Goal: Task Accomplishment & Management: Manage account settings

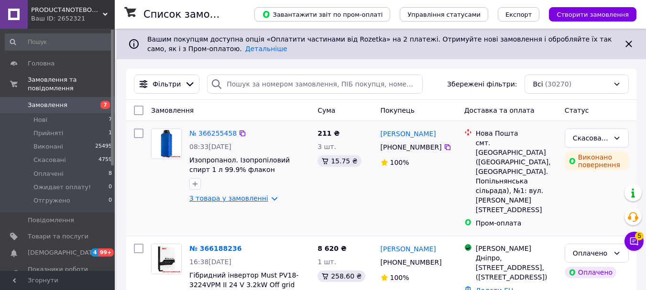
click at [224, 195] on link "3 товара у замовленні" at bounding box center [228, 199] width 79 height 8
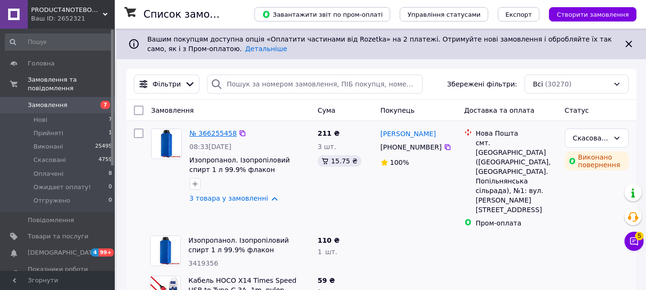
click at [220, 130] on link "№ 366255458" at bounding box center [212, 134] width 47 height 8
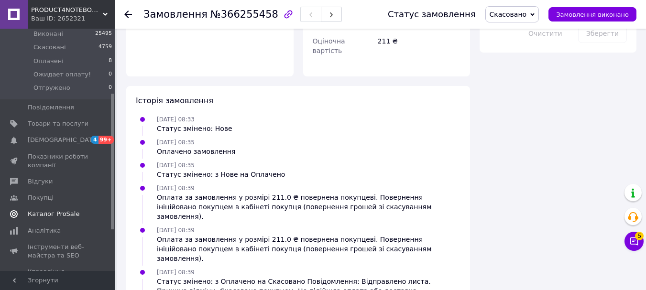
scroll to position [116, 0]
drag, startPoint x: 111, startPoint y: 129, endPoint x: 114, endPoint y: 194, distance: 65.1
click at [114, 194] on div "Головна Замовлення та повідомлення Замовлення 7 Нові 7 Прийняті 1 Виконані 2549…" at bounding box center [57, 150] width 115 height 243
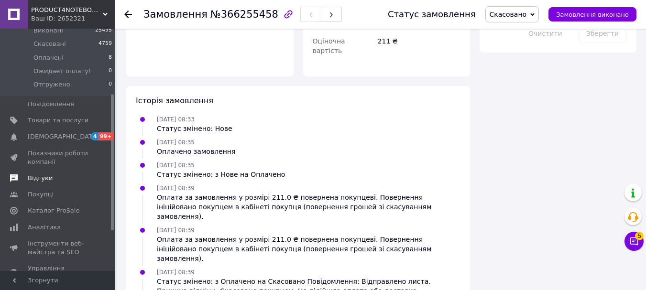
click at [67, 174] on span "Відгуки" at bounding box center [58, 178] width 61 height 9
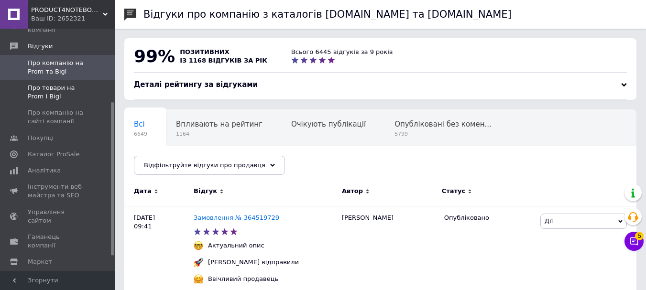
click at [71, 94] on span "Про товари на Prom і Bigl" at bounding box center [58, 92] width 61 height 17
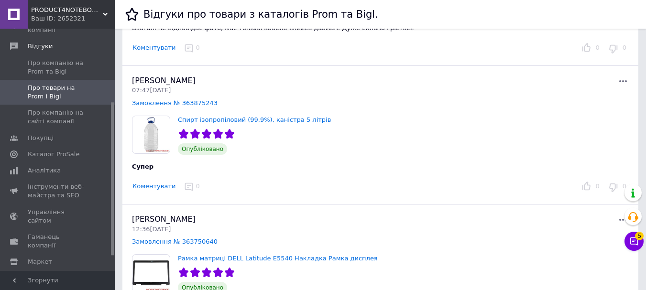
scroll to position [917, 0]
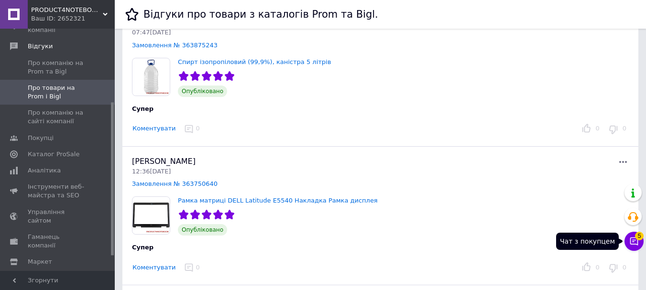
click at [627, 244] on button "Чат з покупцем 5" at bounding box center [634, 241] width 19 height 19
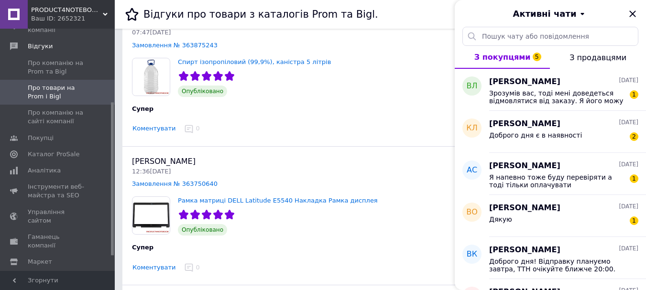
drag, startPoint x: 627, startPoint y: 244, endPoint x: 178, endPoint y: 146, distance: 458.7
